Goal: Information Seeking & Learning: Learn about a topic

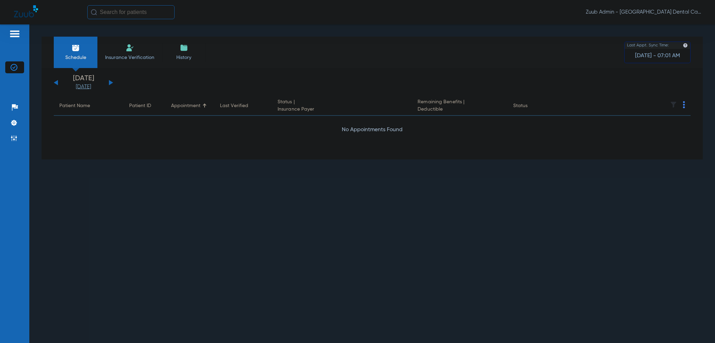
click at [16, 65] on img at bounding box center [13, 67] width 7 height 7
click at [15, 140] on img at bounding box center [13, 138] width 7 height 7
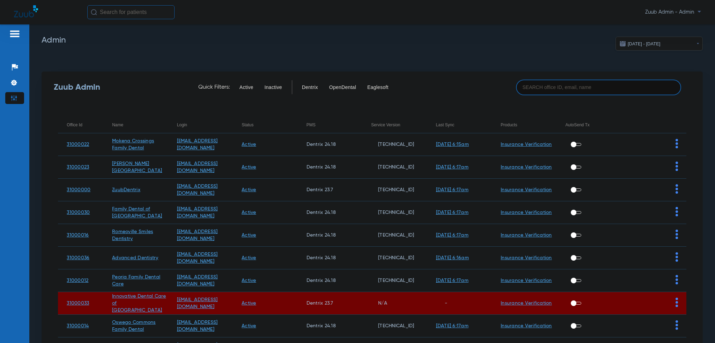
click at [565, 82] on input at bounding box center [599, 88] width 166 height 16
paste input "31000040"
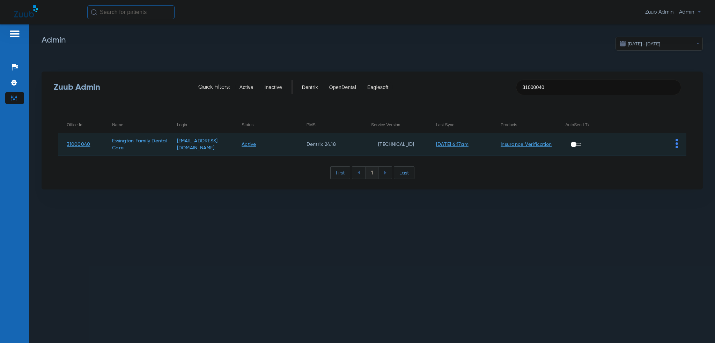
type input "31000040"
click at [674, 143] on td at bounding box center [654, 144] width 65 height 23
click at [676, 143] on img at bounding box center [677, 143] width 2 height 9
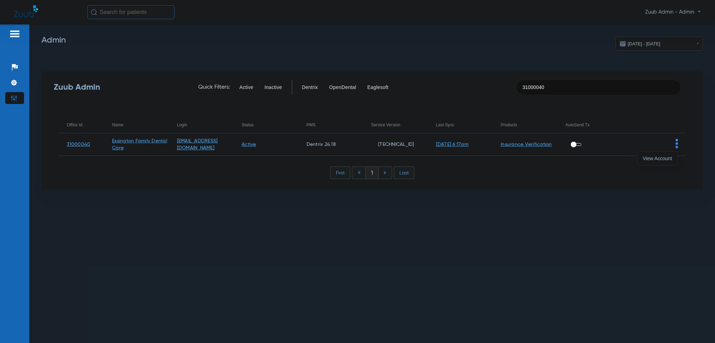
click at [670, 158] on span "View Account" at bounding box center [657, 158] width 29 height 5
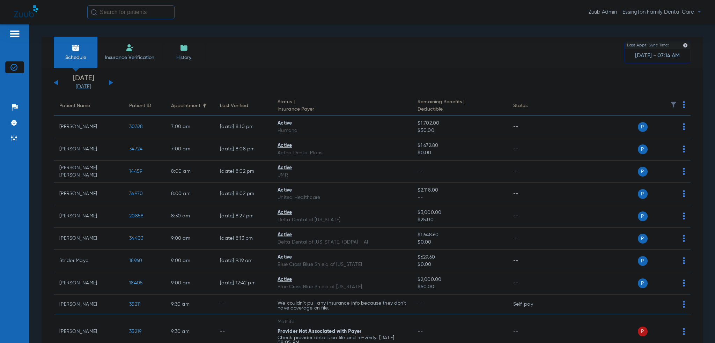
click at [155, 16] on input "text" at bounding box center [130, 12] width 87 height 14
paste input "26253"
type input "26253"
click at [161, 35] on td "[DATE]" at bounding box center [171, 37] width 20 height 10
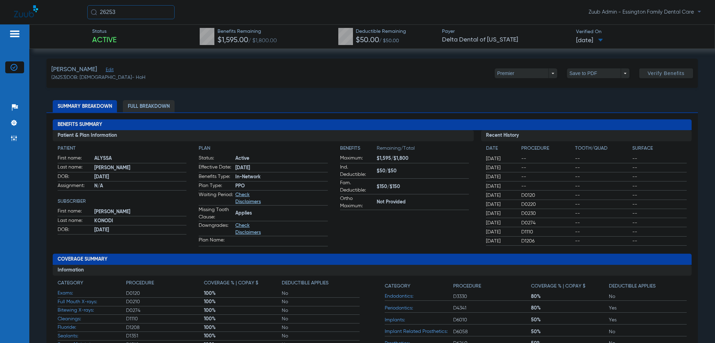
click at [166, 106] on li "Full Breakdown" at bounding box center [149, 106] width 52 height 12
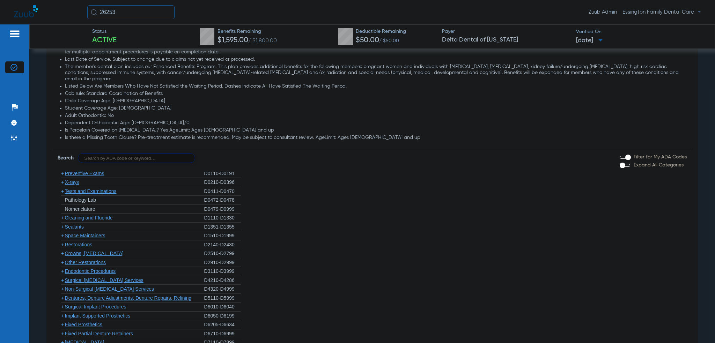
scroll to position [559, 0]
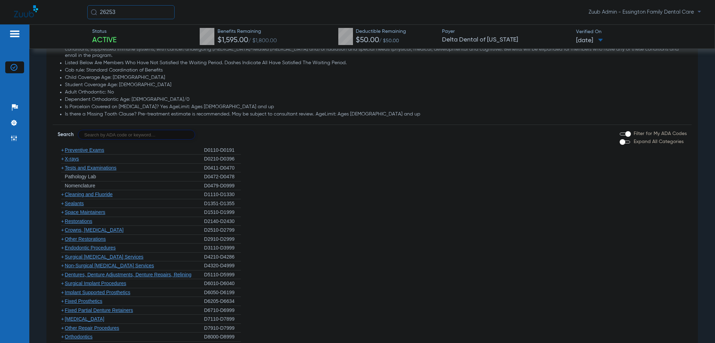
click at [65, 147] on span "Preventive Exams" at bounding box center [84, 150] width 39 height 6
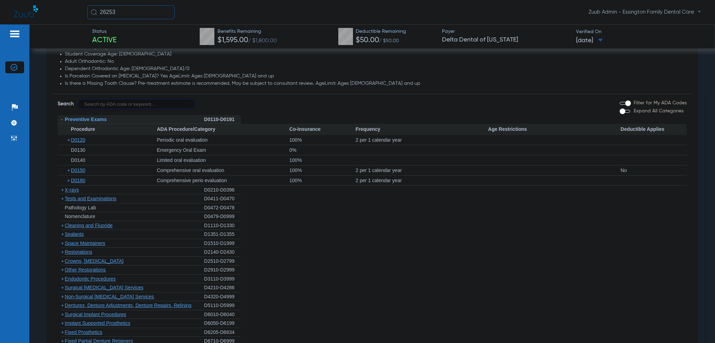
scroll to position [594, 0]
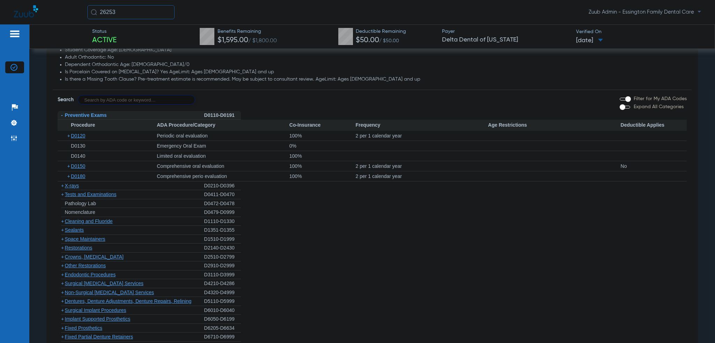
click at [70, 131] on span "+" at bounding box center [69, 136] width 4 height 10
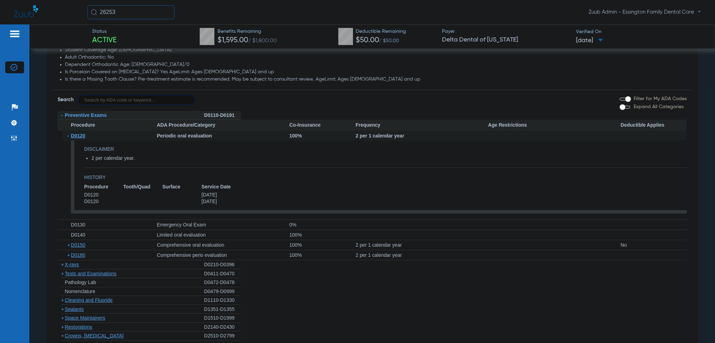
click at [70, 131] on span "-" at bounding box center [69, 136] width 4 height 10
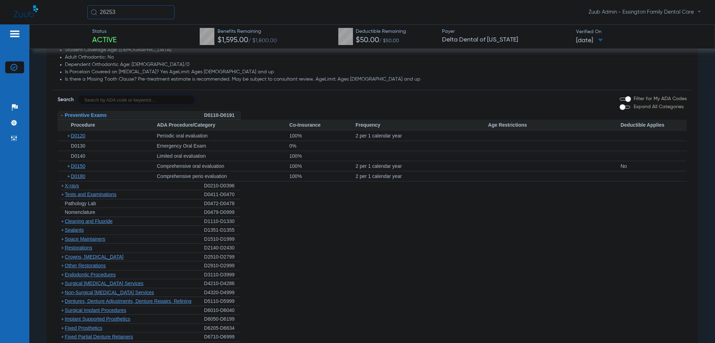
click at [70, 131] on span "+" at bounding box center [69, 136] width 4 height 10
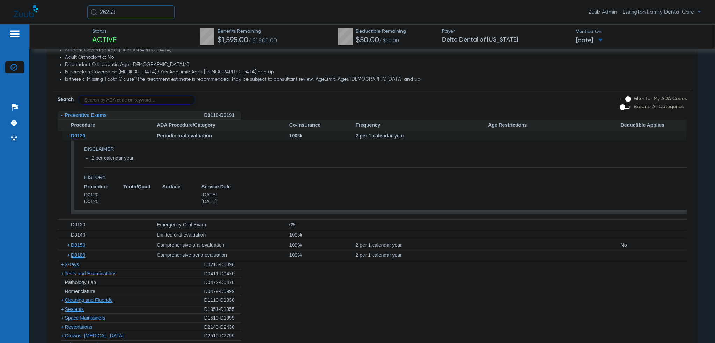
click at [70, 131] on span "-" at bounding box center [69, 136] width 4 height 10
